Goal: Information Seeking & Learning: Learn about a topic

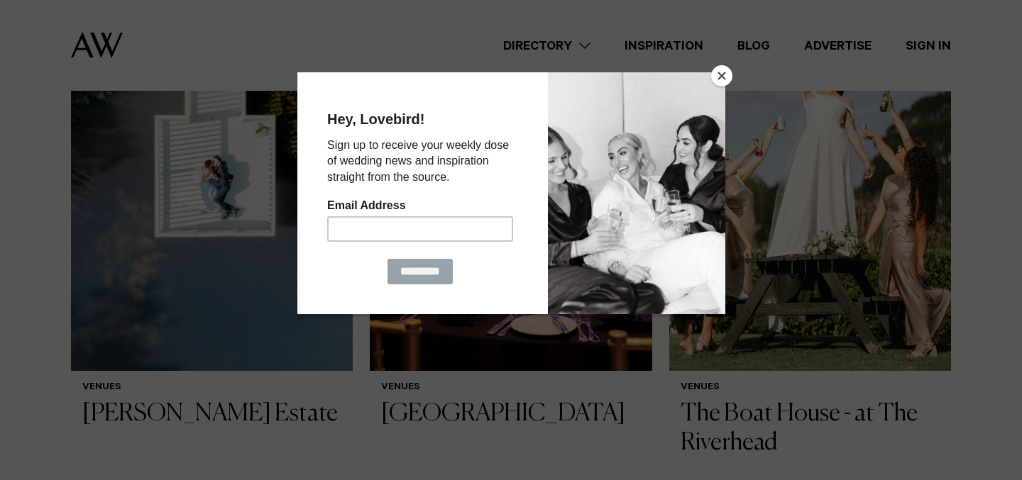
scroll to position [510, 0]
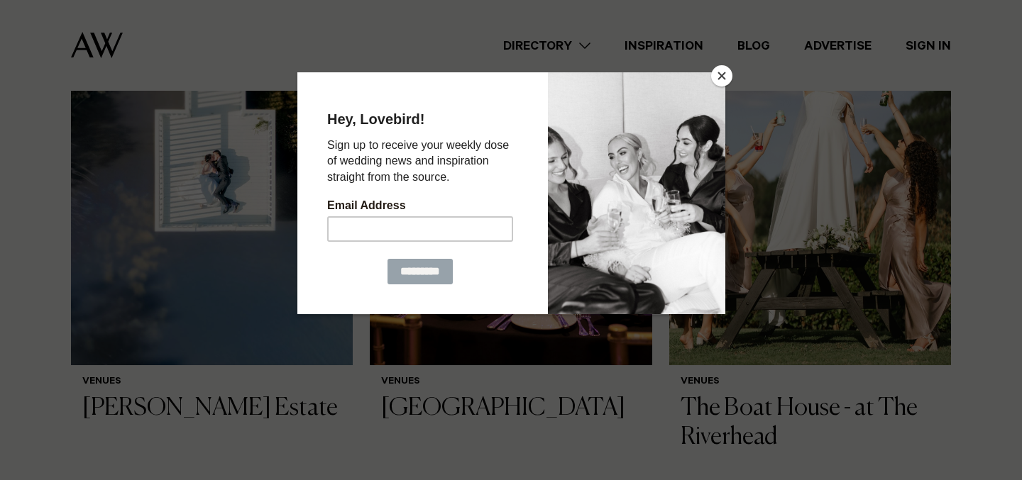
click at [722, 74] on button "Close" at bounding box center [721, 75] width 21 height 21
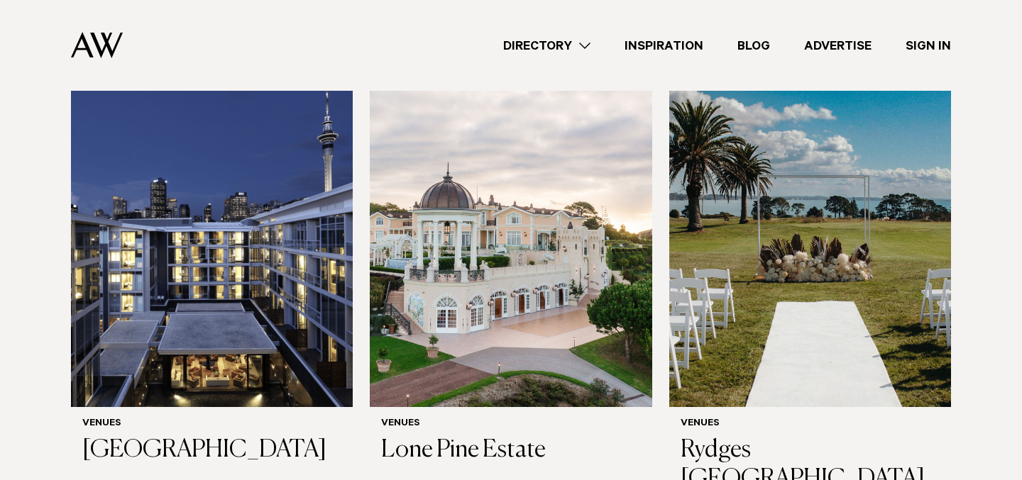
scroll to position [2046, 0]
click at [717, 238] on img at bounding box center [810, 217] width 282 height 378
click at [795, 209] on img at bounding box center [810, 217] width 282 height 378
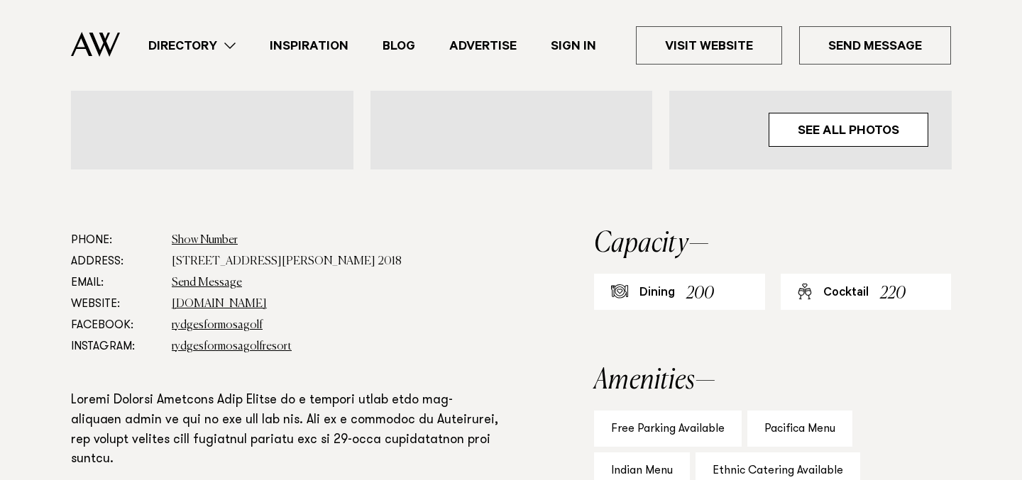
scroll to position [717, 0]
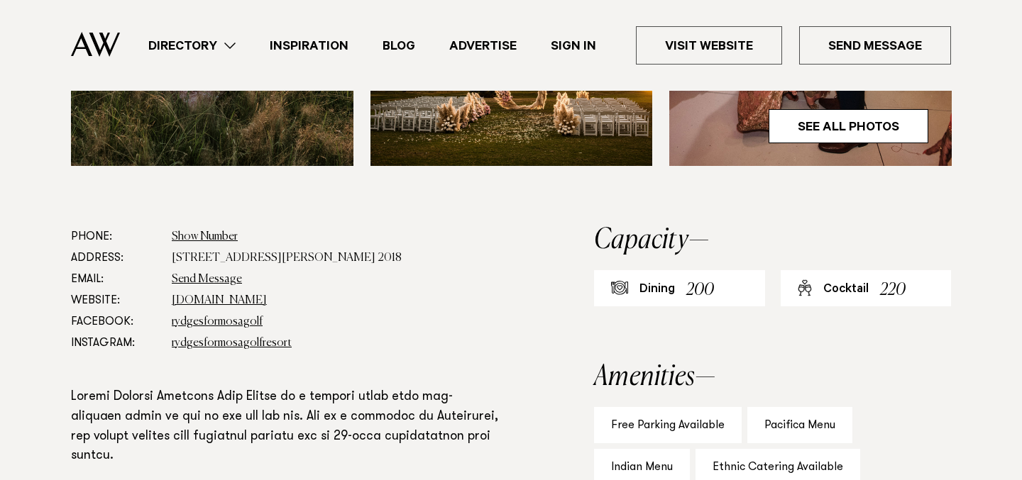
click at [202, 308] on dd "www.rydges.com" at bounding box center [337, 300] width 331 height 21
click at [209, 305] on link "www.rydges.com" at bounding box center [219, 300] width 95 height 11
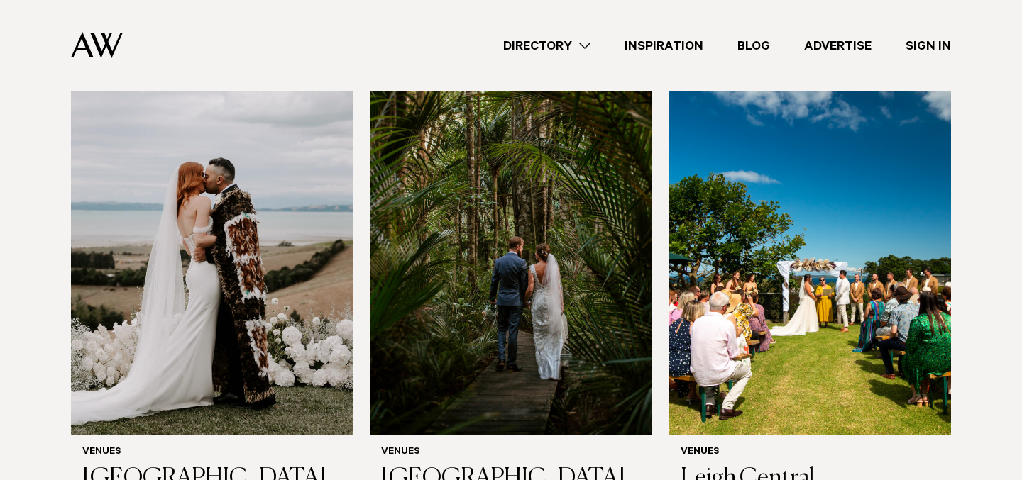
scroll to position [4078, 0]
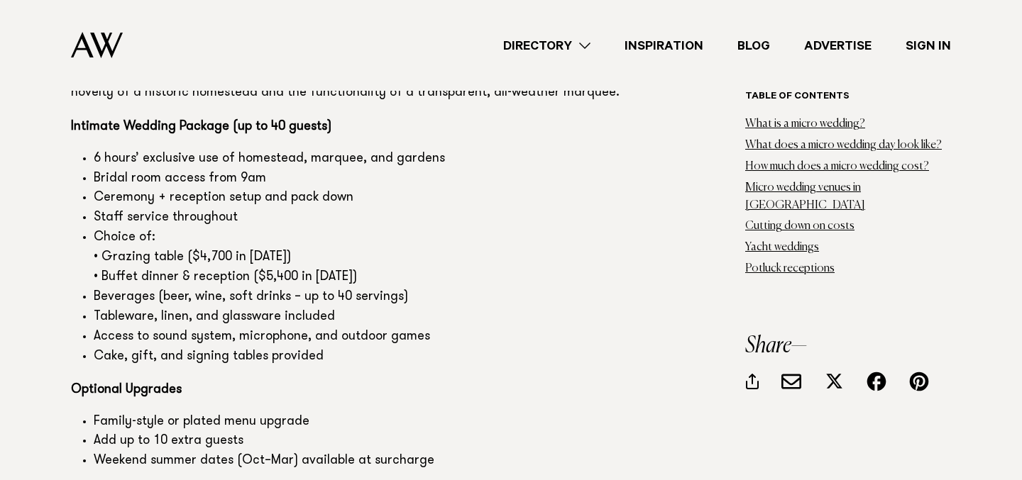
scroll to position [4561, 0]
